Goal: Use online tool/utility: Utilize a website feature to perform a specific function

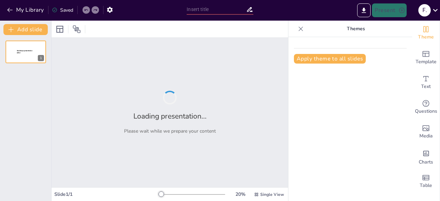
type input "El Folklore Peruano: Instrumentos Musicales de Origen Prehispánico"
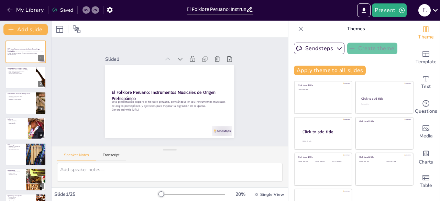
checkbox input "true"
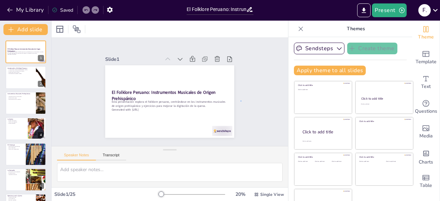
checkbox input "true"
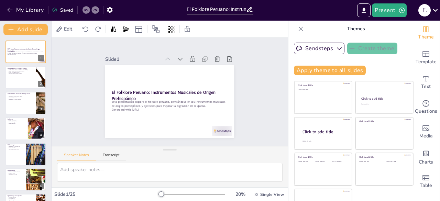
checkbox input "true"
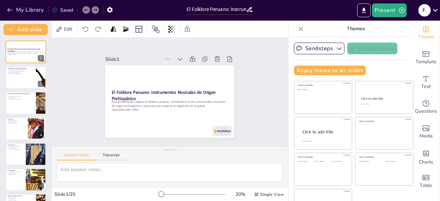
checkbox input "true"
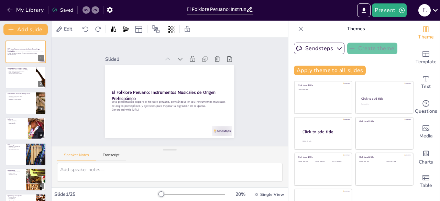
checkbox input "true"
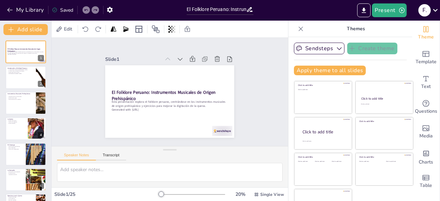
checkbox input "true"
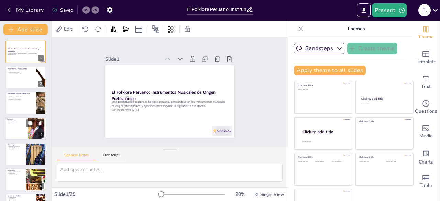
checkbox input "true"
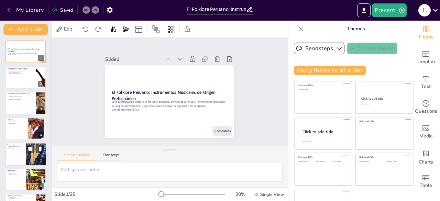
checkbox input "true"
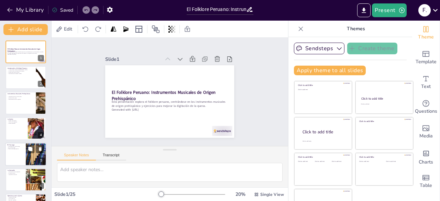
checkbox input "true"
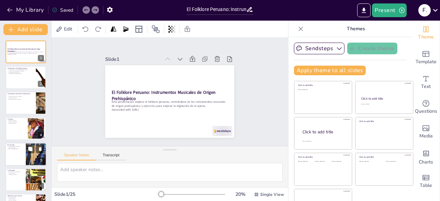
checkbox input "true"
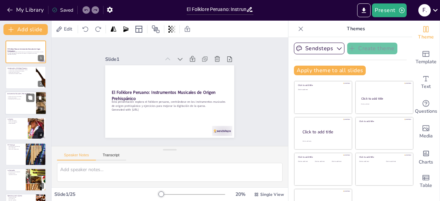
checkbox input "true"
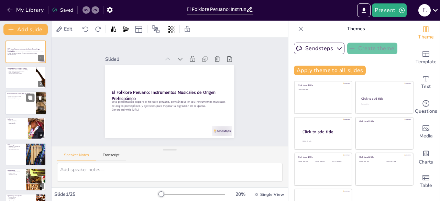
checkbox input "true"
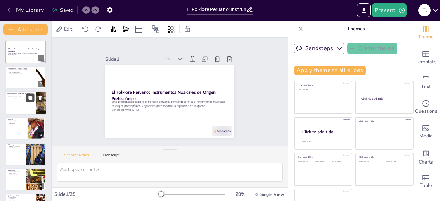
checkbox input "true"
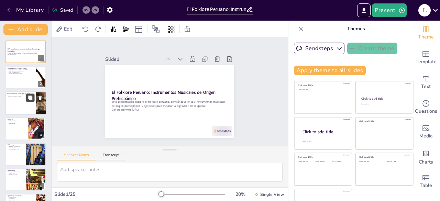
checkbox input "true"
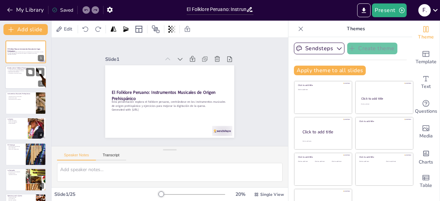
checkbox input "true"
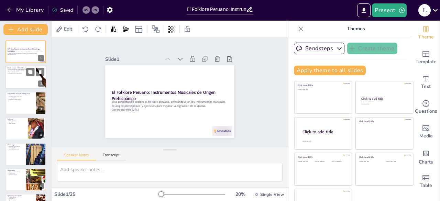
click at [33, 79] on div at bounding box center [25, 77] width 41 height 23
type textarea "La diversidad cultural del Perú se manifiesta en su folklore, que incluye una v…"
checkbox input "true"
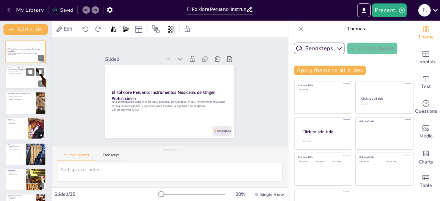
checkbox input "true"
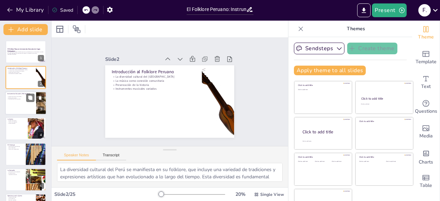
checkbox input "true"
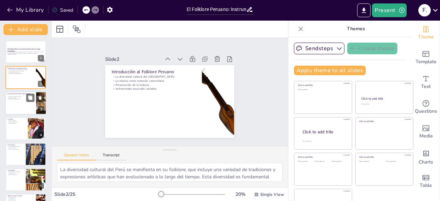
checkbox input "true"
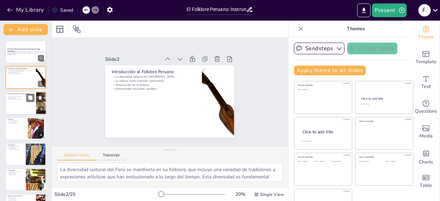
checkbox input "true"
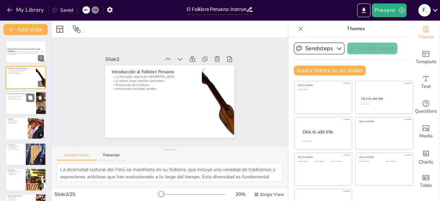
checkbox input "true"
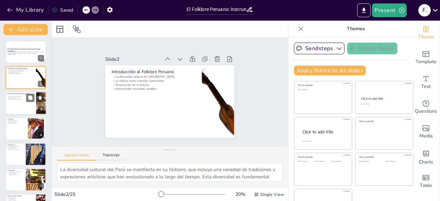
checkbox input "true"
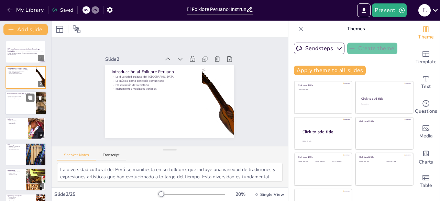
checkbox input "true"
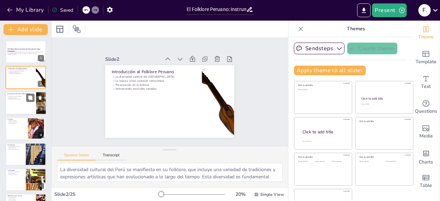
checkbox input "true"
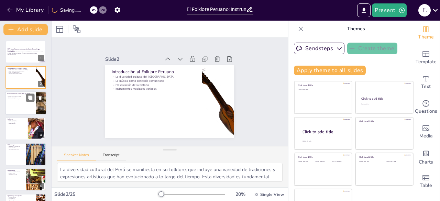
click at [20, 101] on div at bounding box center [25, 102] width 41 height 23
type textarea "Los instrumentos musicales son vitales para la expresión cultural en [GEOGRAPHI…"
checkbox input "true"
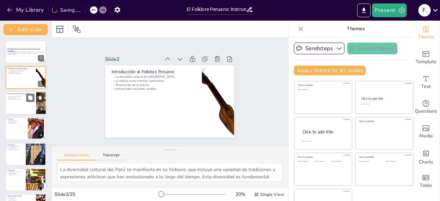
checkbox input "true"
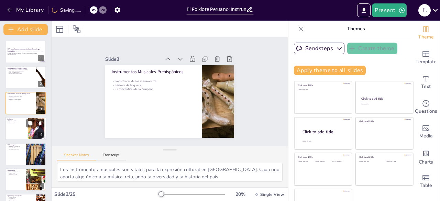
checkbox input "true"
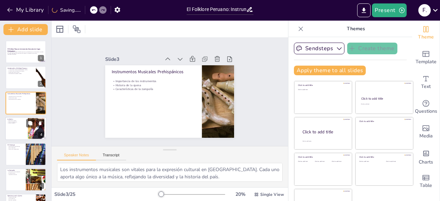
checkbox input "true"
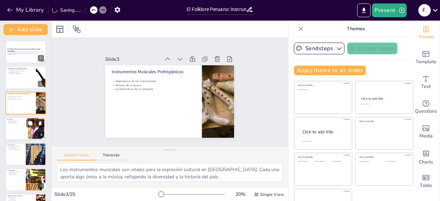
checkbox input "true"
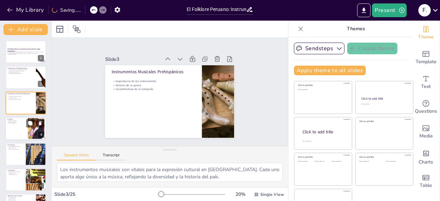
checkbox input "true"
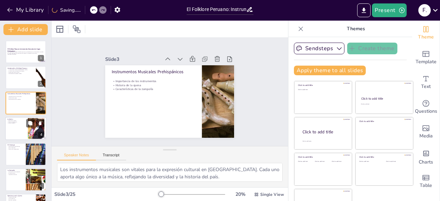
checkbox input "true"
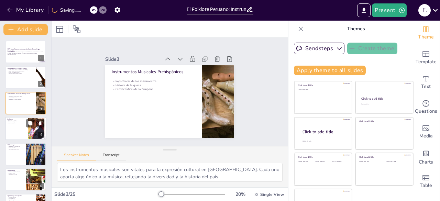
click at [19, 123] on p "Sonido melódico" at bounding box center [16, 123] width 19 height 1
type textarea "La quena tiene raíces profundas en la cultura andina, siendo un símbolo de la m…"
checkbox input "true"
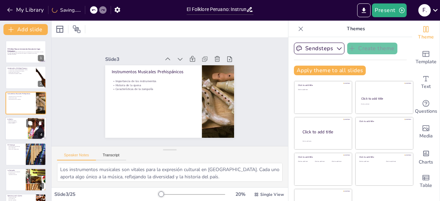
checkbox input "true"
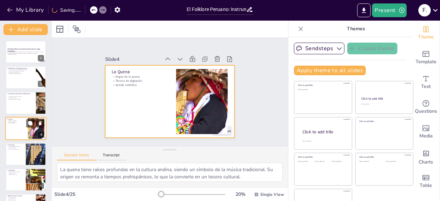
scroll to position [10, 0]
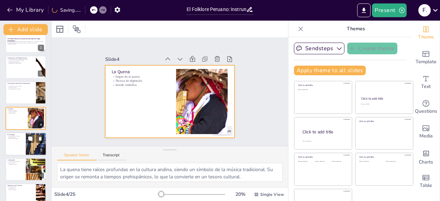
checkbox input "true"
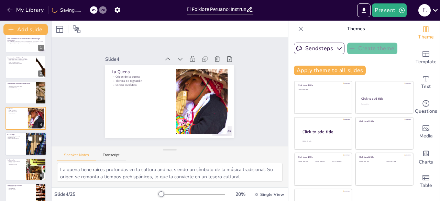
checkbox input "true"
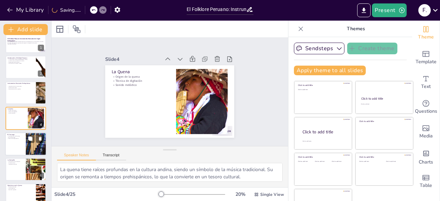
checkbox input "true"
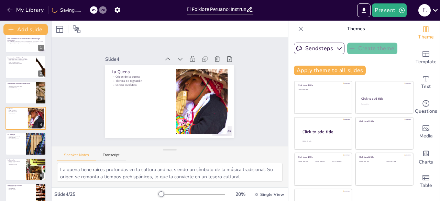
checkbox input "true"
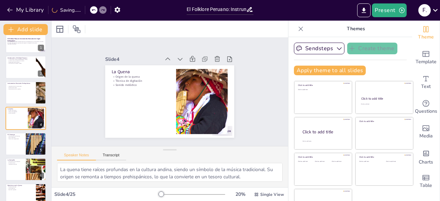
checkbox input "true"
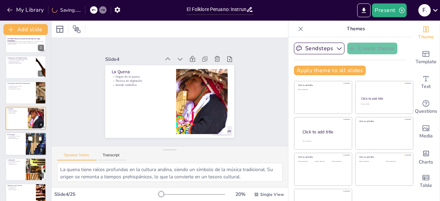
checkbox input "true"
click at [23, 146] on div at bounding box center [25, 143] width 41 height 23
type textarea "El charango se distingue por su tamaño y su sonido vibrante. Sus característica…"
checkbox input "true"
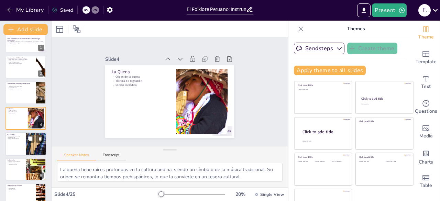
checkbox input "true"
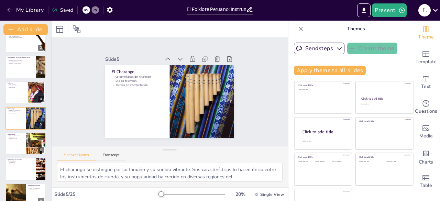
checkbox input "true"
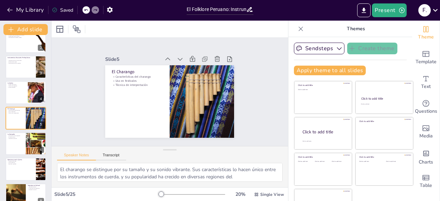
checkbox input "true"
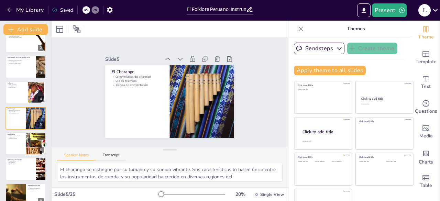
checkbox input "true"
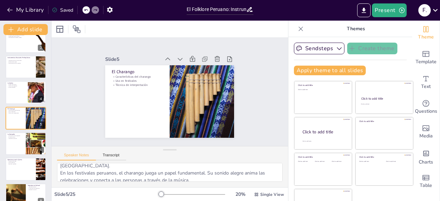
scroll to position [0, 0]
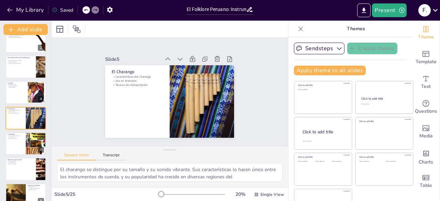
drag, startPoint x: 139, startPoint y: 160, endPoint x: 135, endPoint y: 190, distance: 30.6
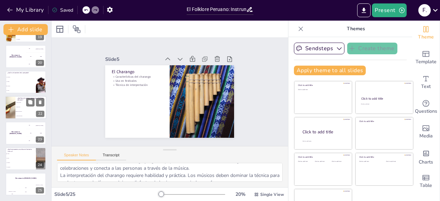
scroll to position [19, 0]
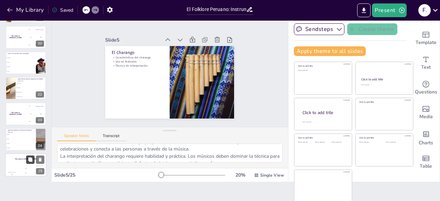
click at [31, 163] on button at bounding box center [30, 159] width 8 height 8
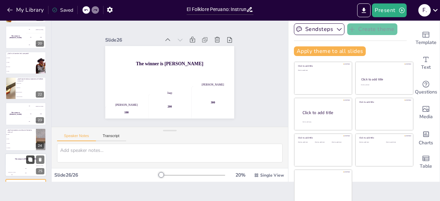
scroll to position [506, 0]
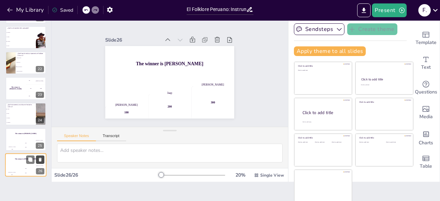
click at [41, 158] on icon at bounding box center [40, 160] width 3 height 4
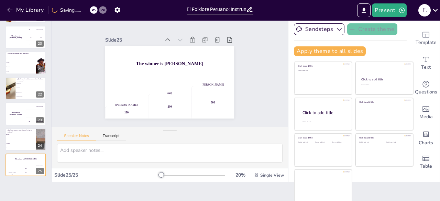
scroll to position [481, 0]
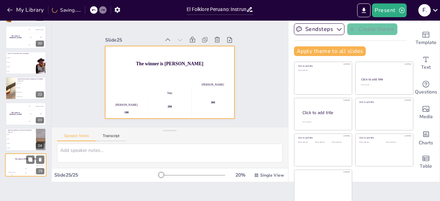
click at [41, 155] on div "The winner is [PERSON_NAME]" at bounding box center [25, 159] width 41 height 12
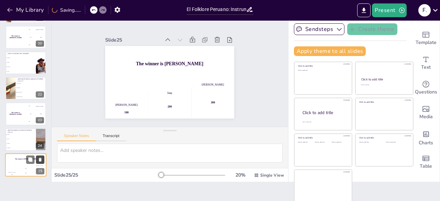
click at [41, 157] on button at bounding box center [40, 159] width 8 height 8
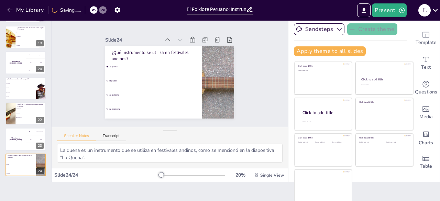
click at [41, 157] on button at bounding box center [40, 160] width 8 height 8
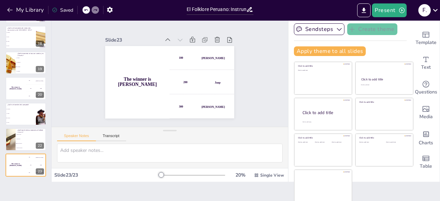
click at [41, 157] on button at bounding box center [40, 160] width 8 height 8
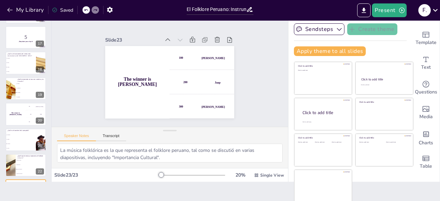
click at [41, 157] on button at bounding box center [40, 160] width 8 height 8
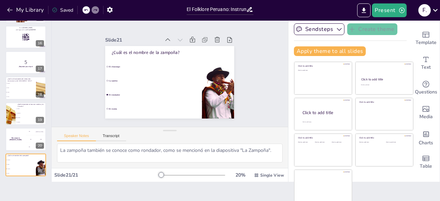
click at [41, 157] on button at bounding box center [40, 160] width 8 height 8
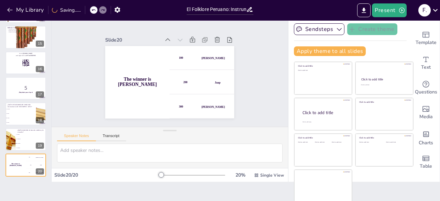
click at [41, 157] on button at bounding box center [40, 160] width 8 height 8
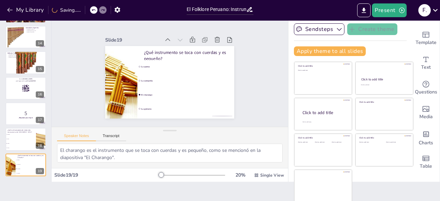
click at [41, 157] on button at bounding box center [40, 160] width 8 height 8
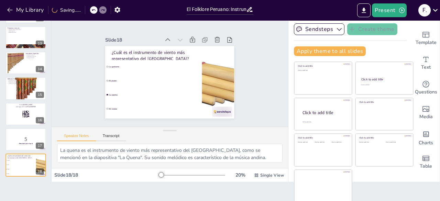
click at [41, 157] on button at bounding box center [40, 160] width 8 height 8
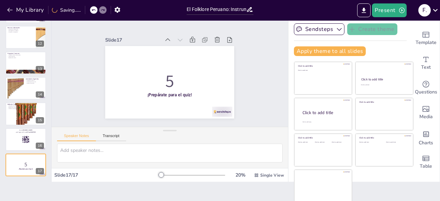
click at [41, 157] on button at bounding box center [40, 160] width 8 height 8
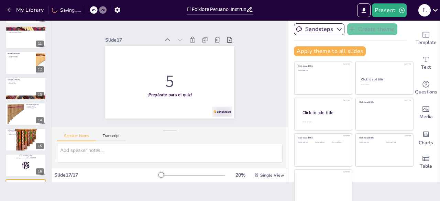
click at [41, 157] on button at bounding box center [40, 160] width 8 height 8
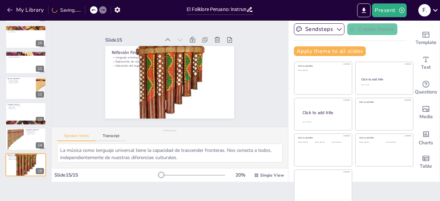
scroll to position [225, 0]
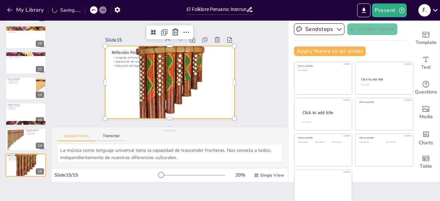
click at [165, 97] on div at bounding box center [167, 82] width 161 height 190
click at [161, 85] on div at bounding box center [169, 82] width 146 height 179
click at [161, 85] on div at bounding box center [169, 82] width 129 height 167
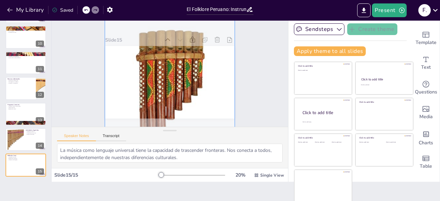
click at [220, 105] on div at bounding box center [168, 89] width 155 height 188
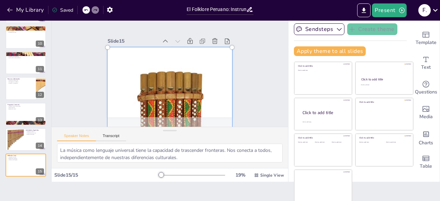
drag, startPoint x: 161, startPoint y: 86, endPoint x: 249, endPoint y: 116, distance: 93.0
click at [249, 116] on div "Slide 1 El Folklore Peruano: Instrumentos Musicales de Origen Prehispánico Esta…" at bounding box center [170, 73] width 236 height 108
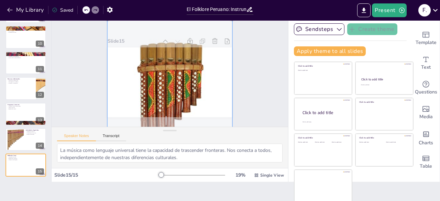
drag, startPoint x: 181, startPoint y: 93, endPoint x: 196, endPoint y: 64, distance: 32.6
click at [196, 64] on div at bounding box center [169, 98] width 132 height 169
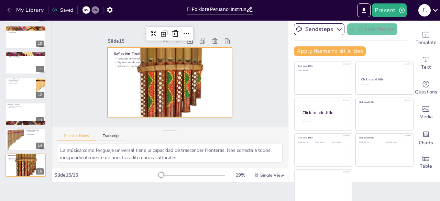
click at [245, 64] on div "Slide 1 El Folklore Peruano: Instrumentos Musicales de Origen Prehispánico Esta…" at bounding box center [170, 73] width 236 height 108
click at [163, 83] on div at bounding box center [169, 99] width 124 height 160
click at [163, 83] on div at bounding box center [167, 98] width 140 height 172
click at [37, 81] on button at bounding box center [40, 83] width 8 height 8
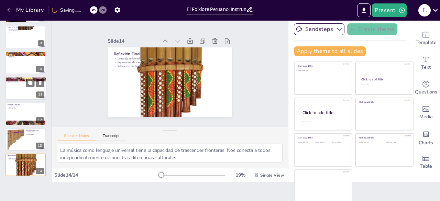
click at [25, 92] on div at bounding box center [25, 88] width 41 height 23
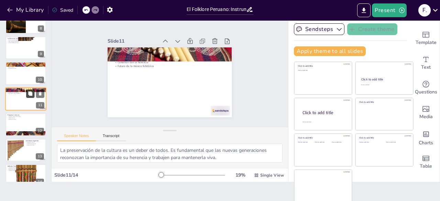
click at [27, 93] on button at bounding box center [30, 93] width 8 height 8
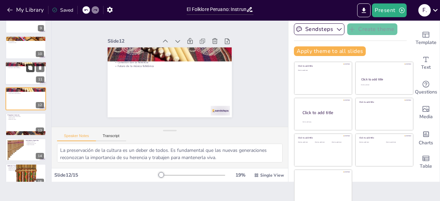
click at [27, 93] on button at bounding box center [30, 93] width 8 height 8
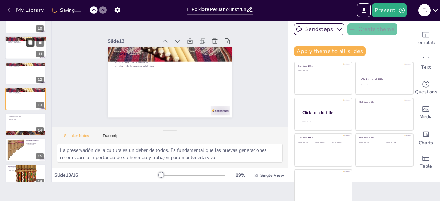
click at [27, 93] on button at bounding box center [30, 94] width 8 height 8
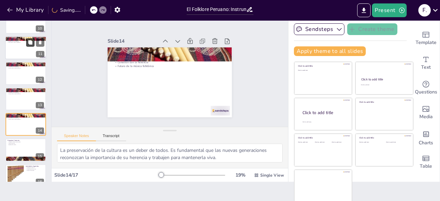
scroll to position [266, 0]
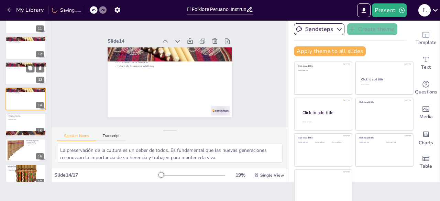
click at [20, 74] on div at bounding box center [25, 73] width 41 height 23
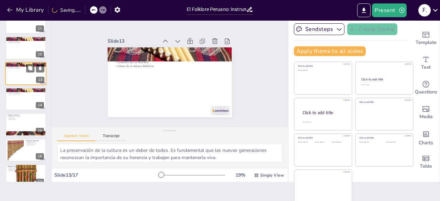
scroll to position [240, 0]
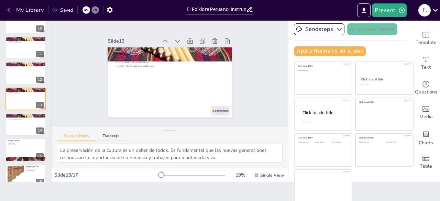
click at [87, 11] on icon at bounding box center [86, 10] width 4 height 4
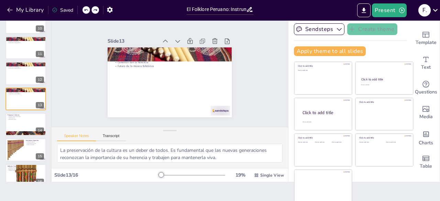
click at [87, 11] on icon at bounding box center [86, 10] width 4 height 4
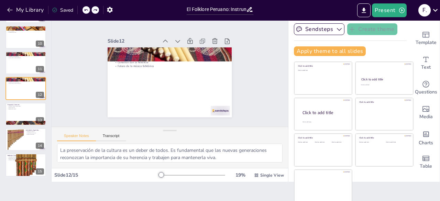
click at [87, 11] on icon at bounding box center [86, 10] width 4 height 4
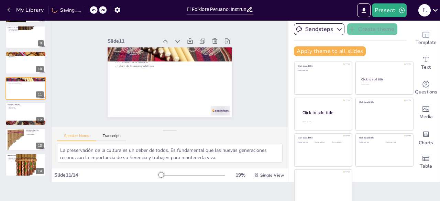
click at [87, 11] on div "My Library Saving......" at bounding box center [62, 9] width 124 height 12
click at [85, 10] on icon at bounding box center [86, 10] width 4 height 4
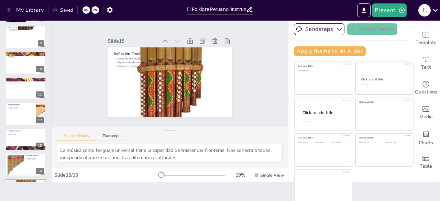
click at [85, 10] on icon at bounding box center [85, 10] width 3 height 2
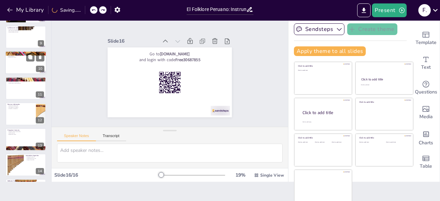
click at [27, 68] on div at bounding box center [25, 62] width 41 height 23
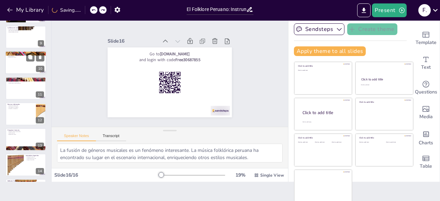
scroll to position [164, 0]
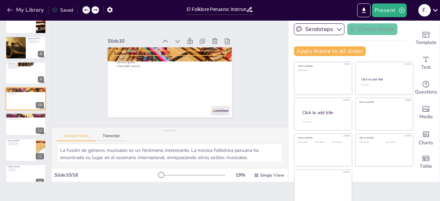
click at [195, 48] on div "Influencia Internacional Fusión de géneros Alcance global Diversidad musical" at bounding box center [169, 82] width 124 height 70
click at [230, 41] on div "Slide 1 El Folklore Peruano: Instrumentos Musicales de Origen Prehispánico Esta…" at bounding box center [169, 72] width 162 height 89
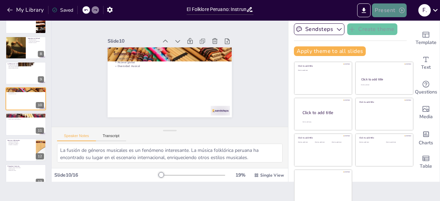
click at [396, 8] on button "Present" at bounding box center [389, 10] width 34 height 14
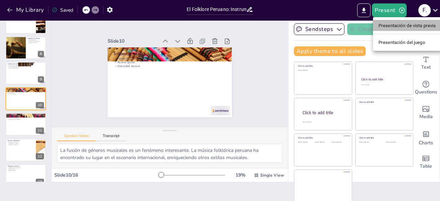
click at [402, 24] on font "Presentación de vista previa" at bounding box center [406, 25] width 57 height 5
